Goal: Task Accomplishment & Management: Manage account settings

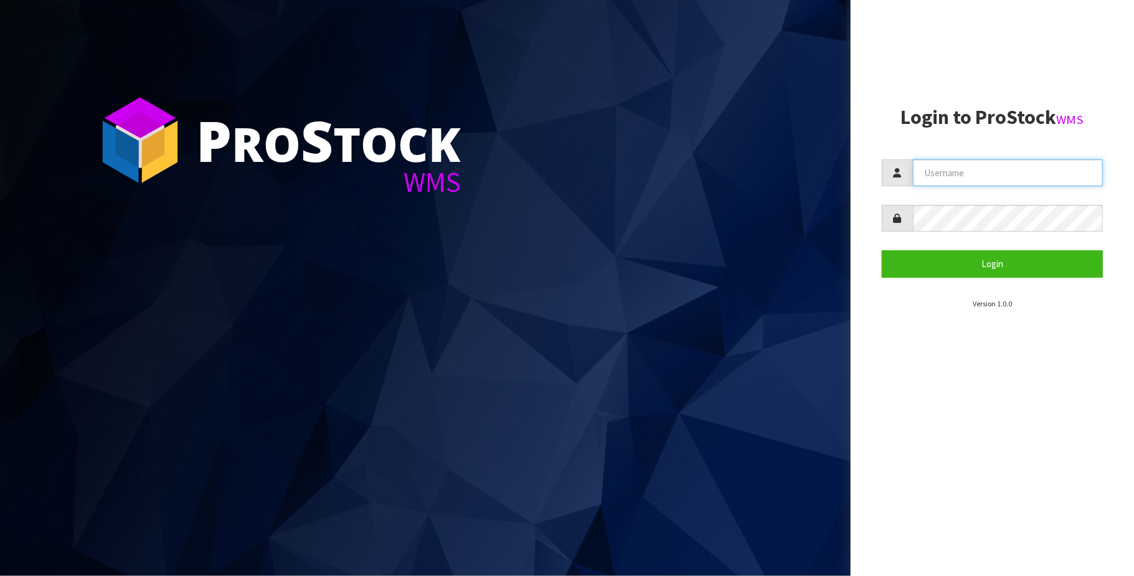
click at [990, 172] on input "text" at bounding box center [1008, 172] width 190 height 27
type input "[PERSON_NAME][EMAIL_ADDRESS][DOMAIN_NAME]"
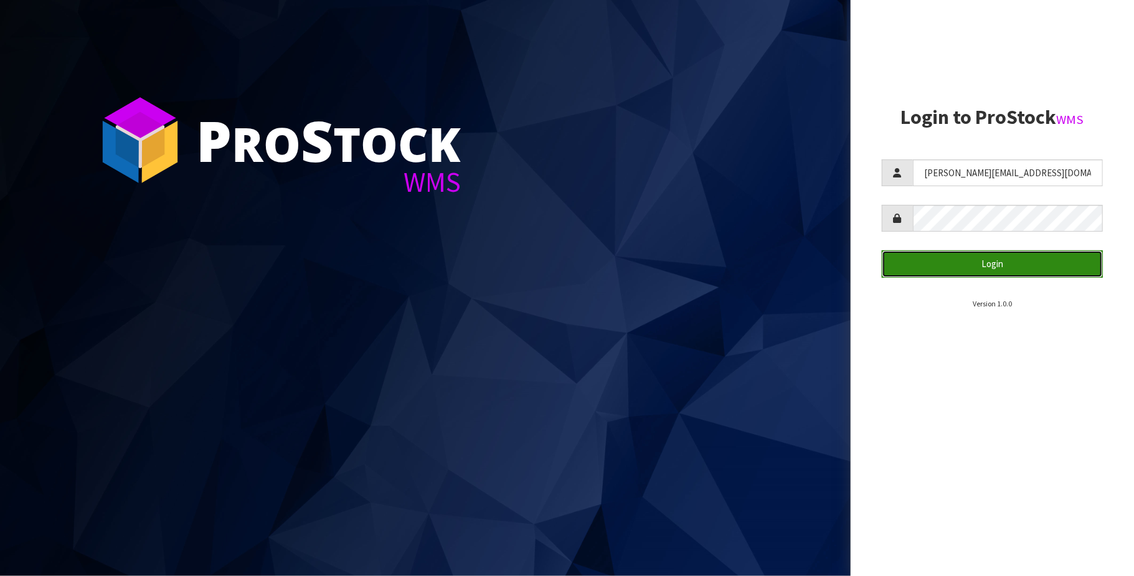
click at [989, 258] on button "Login" at bounding box center [992, 263] width 221 height 27
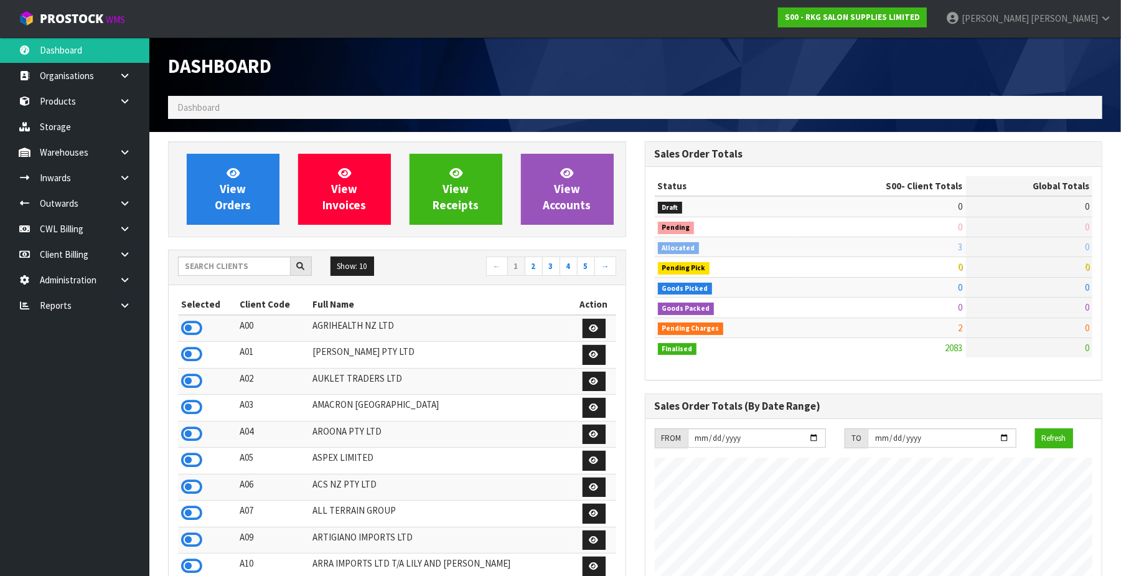
scroll to position [987, 477]
click at [191, 262] on input "text" at bounding box center [234, 266] width 113 height 19
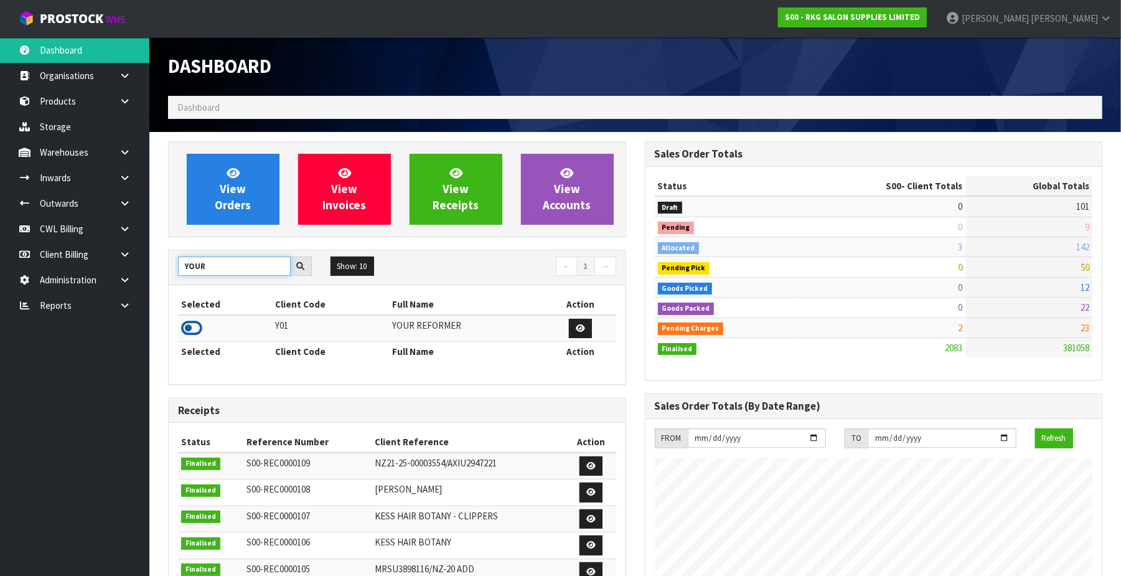
type input "YOUR"
click at [192, 322] on icon at bounding box center [191, 328] width 21 height 19
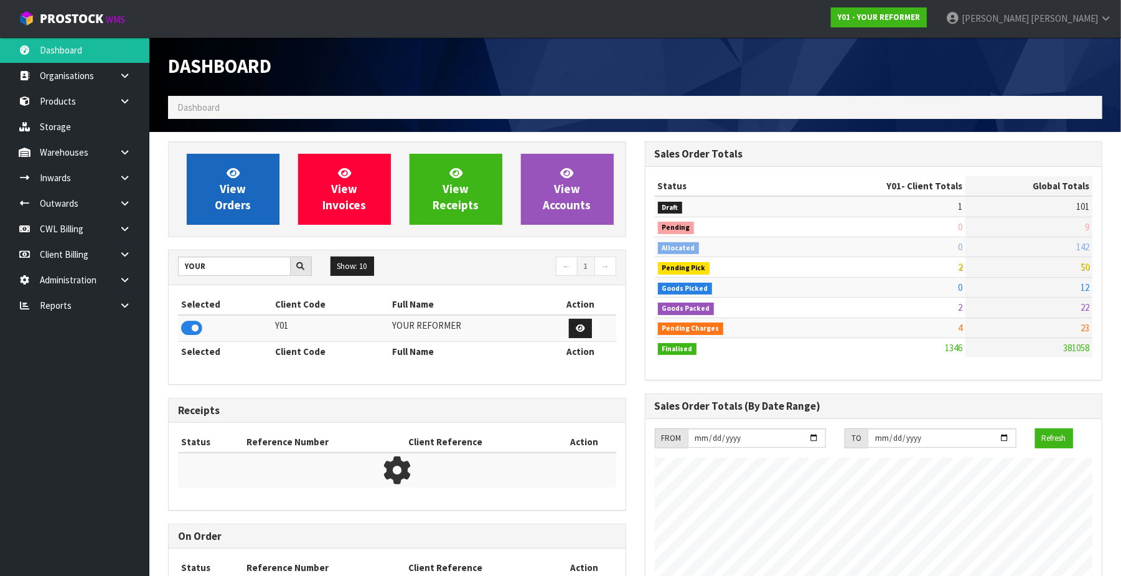
scroll to position [887, 477]
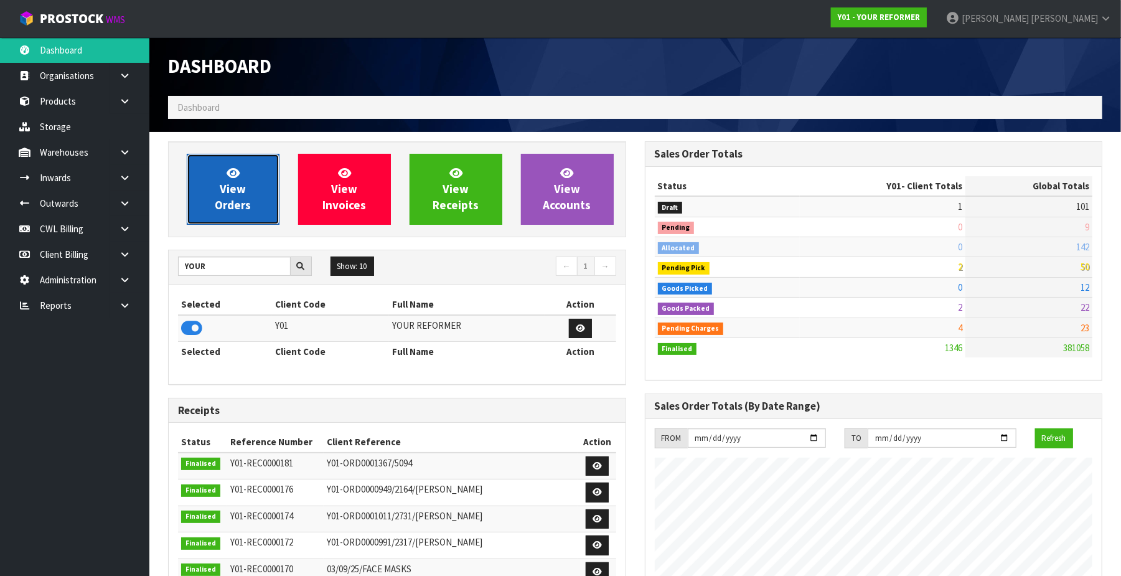
click at [227, 187] on span "View Orders" at bounding box center [233, 189] width 36 height 47
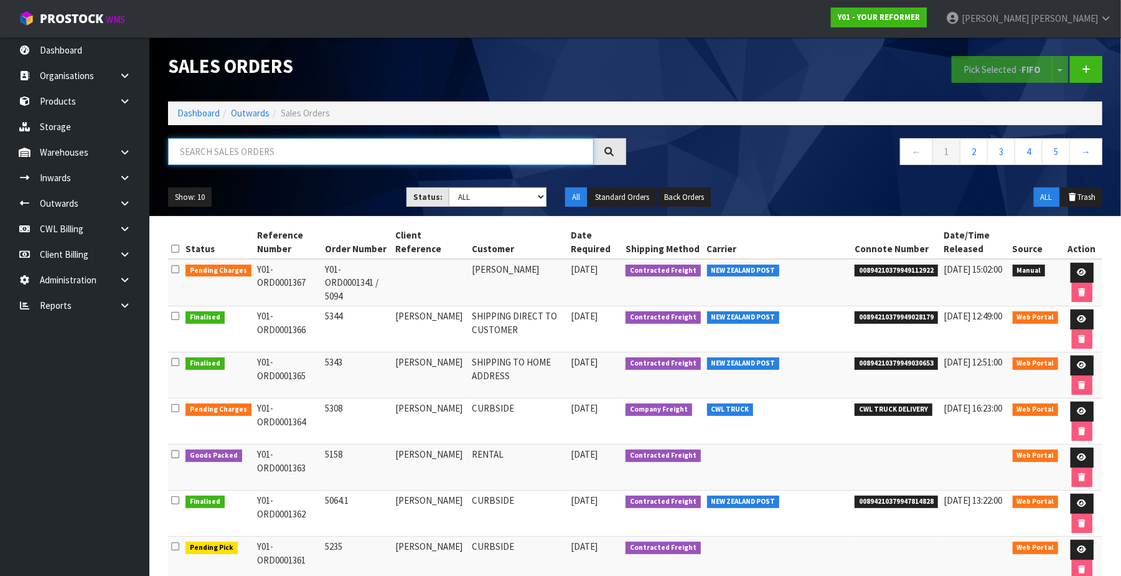
click at [240, 147] on input "text" at bounding box center [381, 151] width 426 height 27
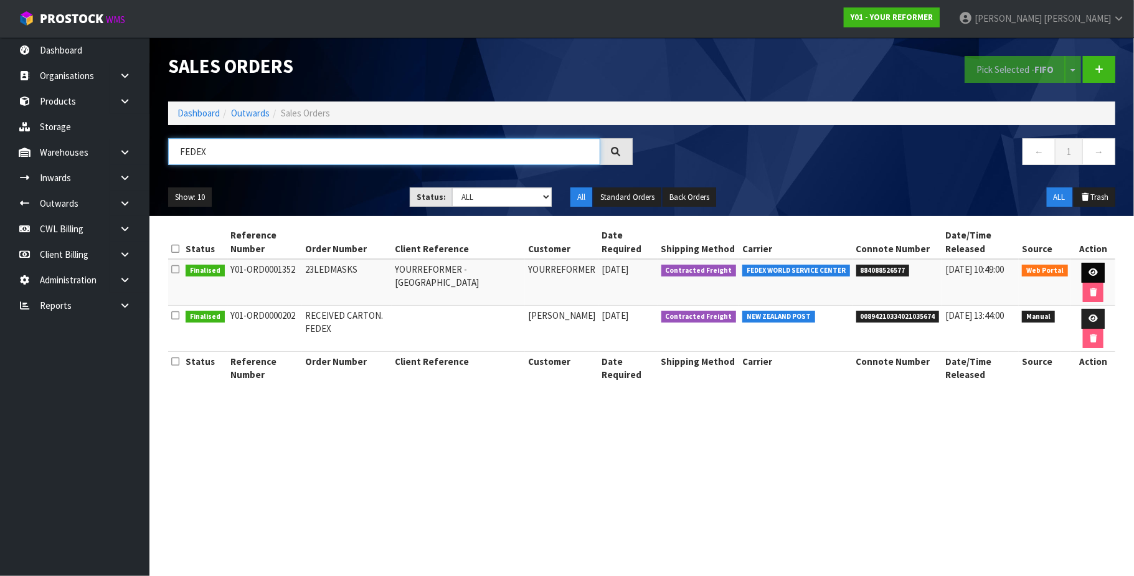
type input "FEDEX"
click at [1094, 273] on icon at bounding box center [1092, 272] width 9 height 8
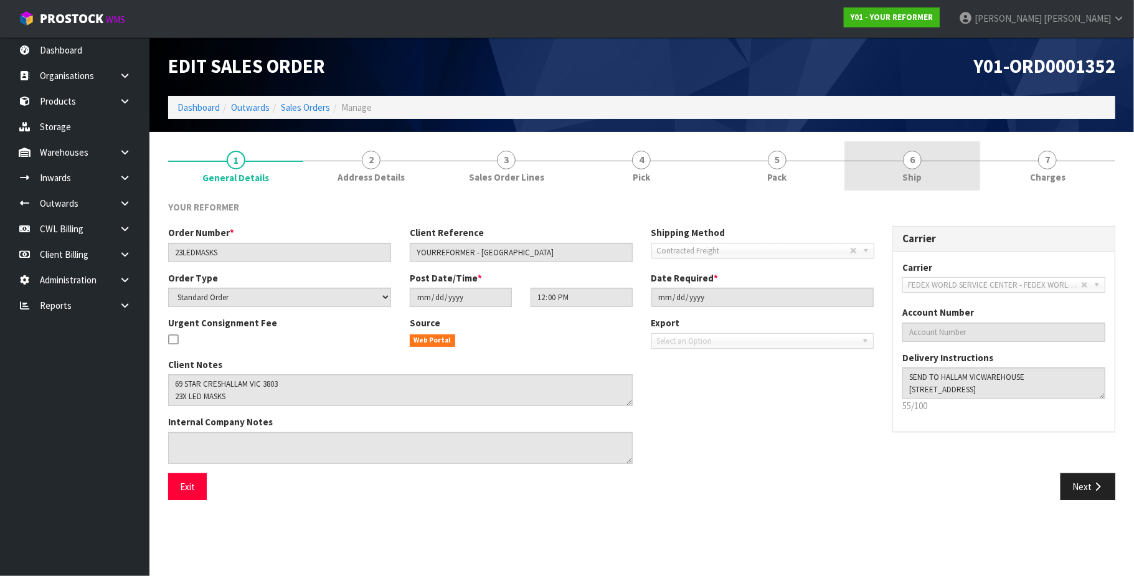
click at [912, 163] on span "6" at bounding box center [912, 160] width 19 height 19
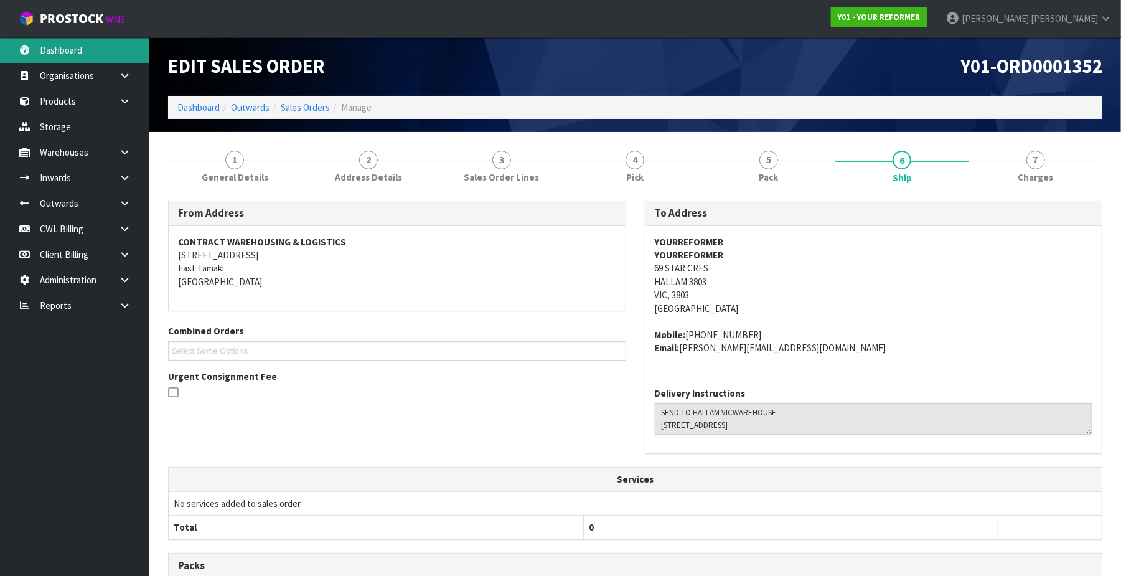
click at [71, 46] on link "Dashboard" at bounding box center [74, 50] width 149 height 26
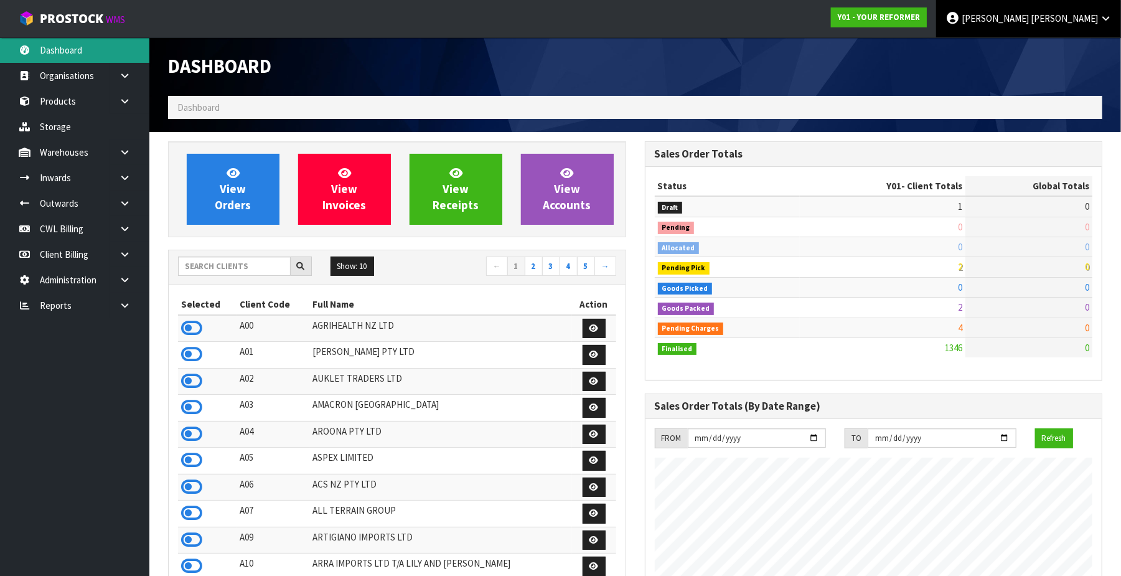
scroll to position [887, 477]
